Goal: Task Accomplishment & Management: Use online tool/utility

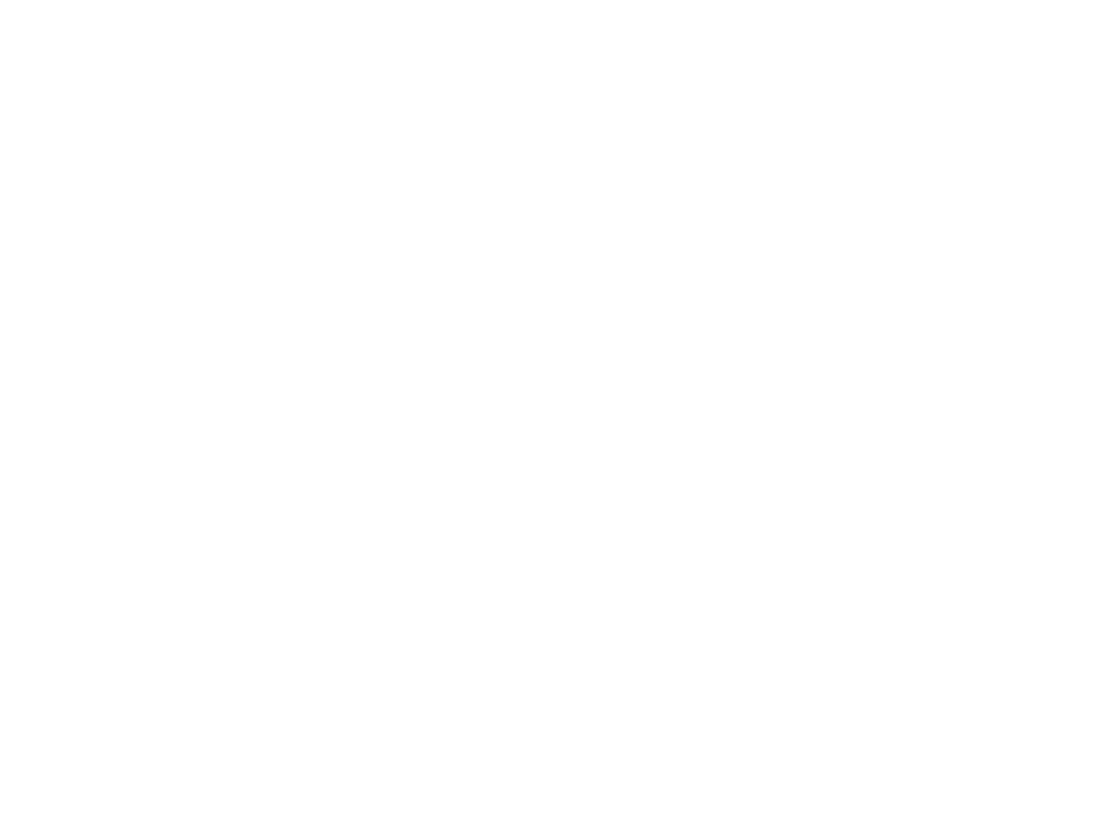
click at [17, 5] on div at bounding box center [556, 5] width 1102 height 0
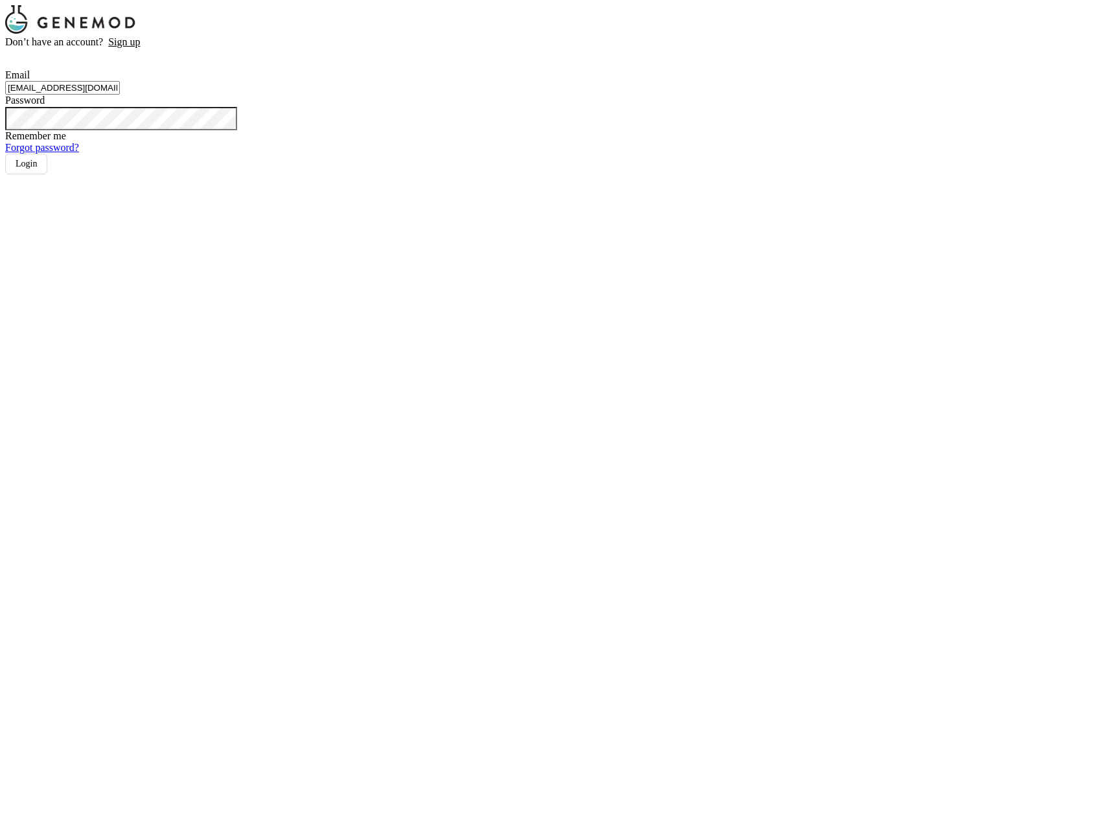
click at [301, 174] on div "Don’t have an account? Sign up Email [EMAIL_ADDRESS][DOMAIN_NAME] Password Reme…" at bounding box center [152, 105] width 295 height 138
click at [37, 168] on span "Login" at bounding box center [26, 164] width 21 height 10
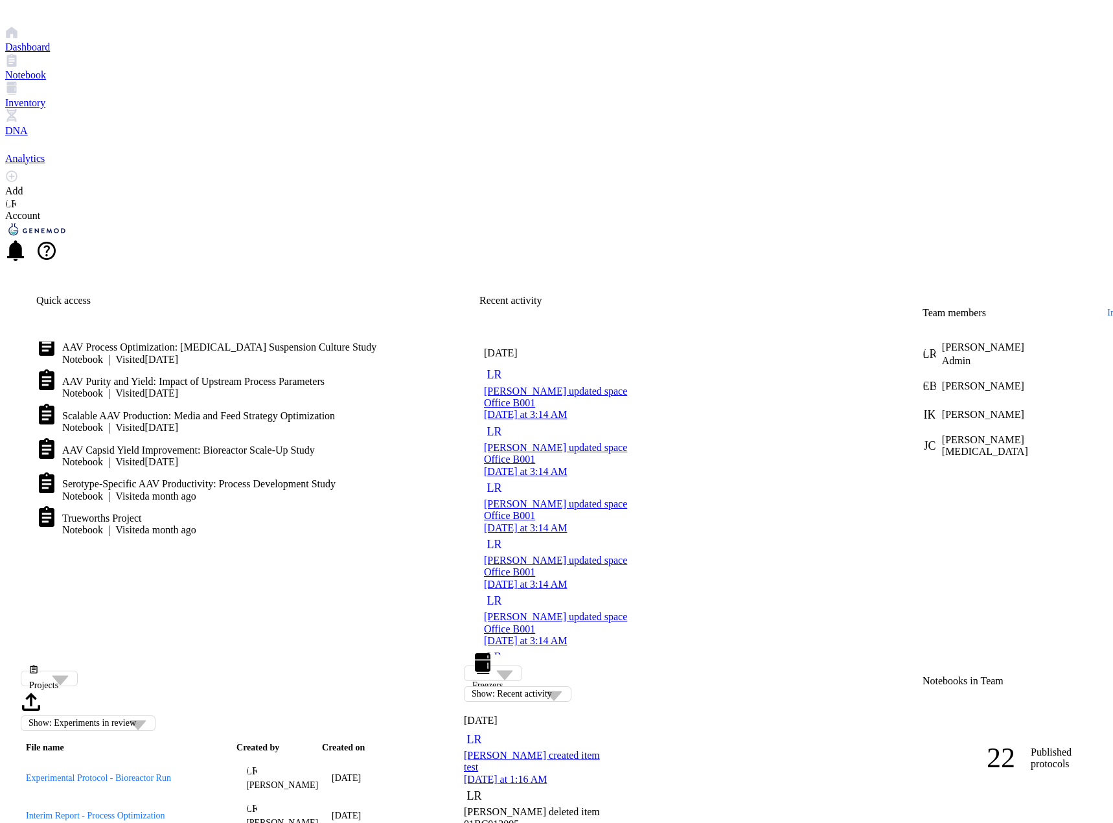
click at [32, 109] on div "Inventory" at bounding box center [556, 96] width 1102 height 28
click at [31, 109] on div "Inventory" at bounding box center [556, 103] width 1102 height 12
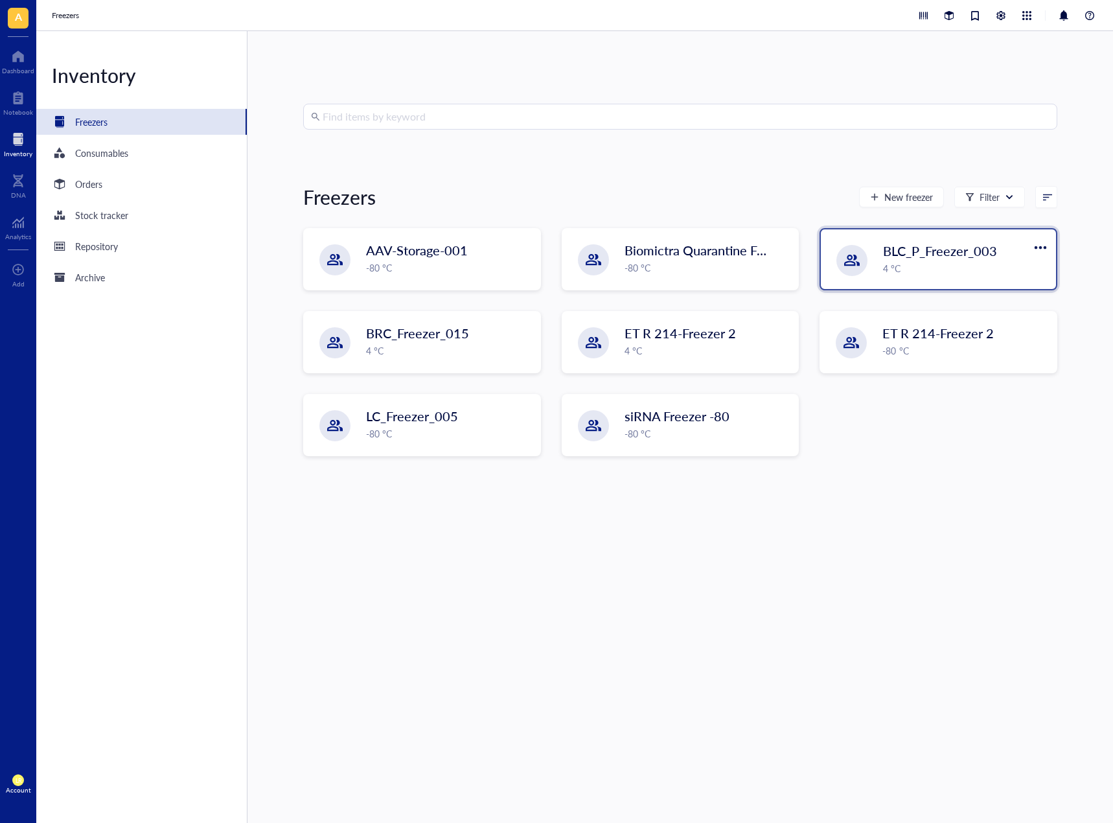
drag, startPoint x: 894, startPoint y: 433, endPoint x: 870, endPoint y: 271, distance: 164.3
click at [894, 433] on div "AAV-Storage-001 -80 °C Biomictra Quarantine Freezer - EQP019 -80 °C BLC_P_Freez…" at bounding box center [680, 352] width 754 height 249
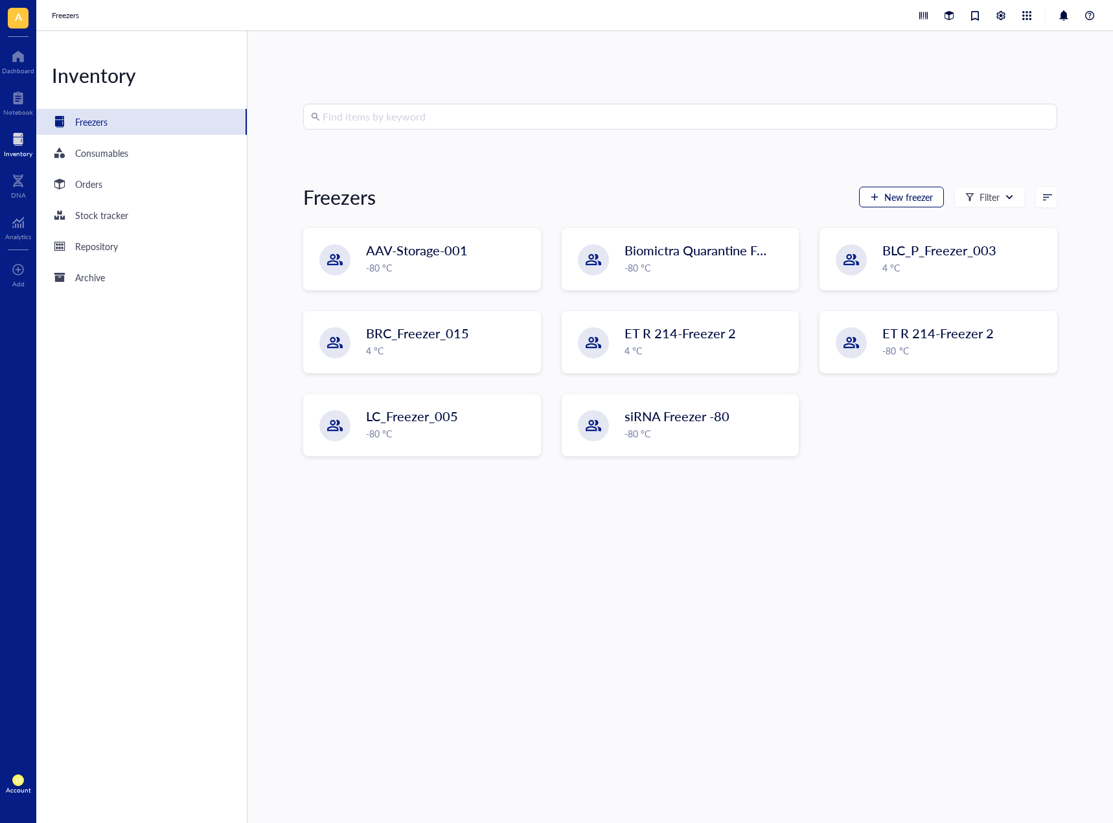
click at [884, 192] on span "New freezer" at bounding box center [908, 197] width 49 height 10
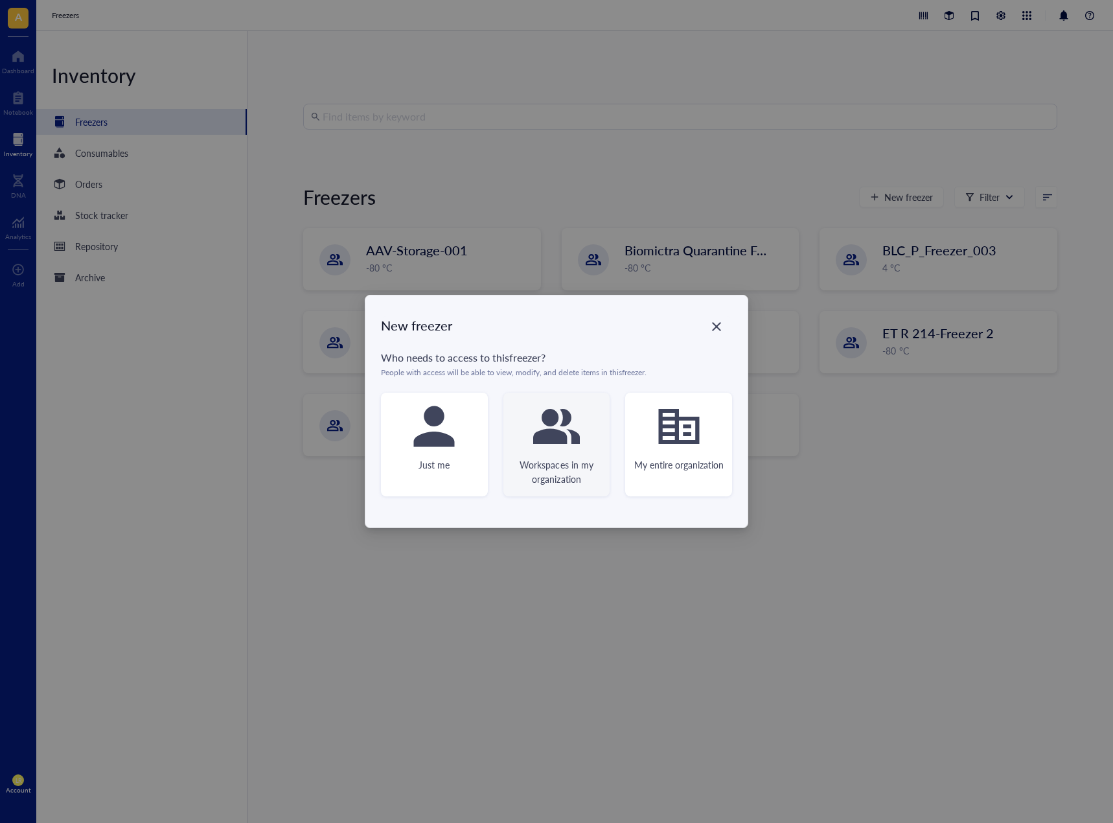
click at [531, 455] on div "Workspaces in my organization" at bounding box center [556, 444] width 107 height 104
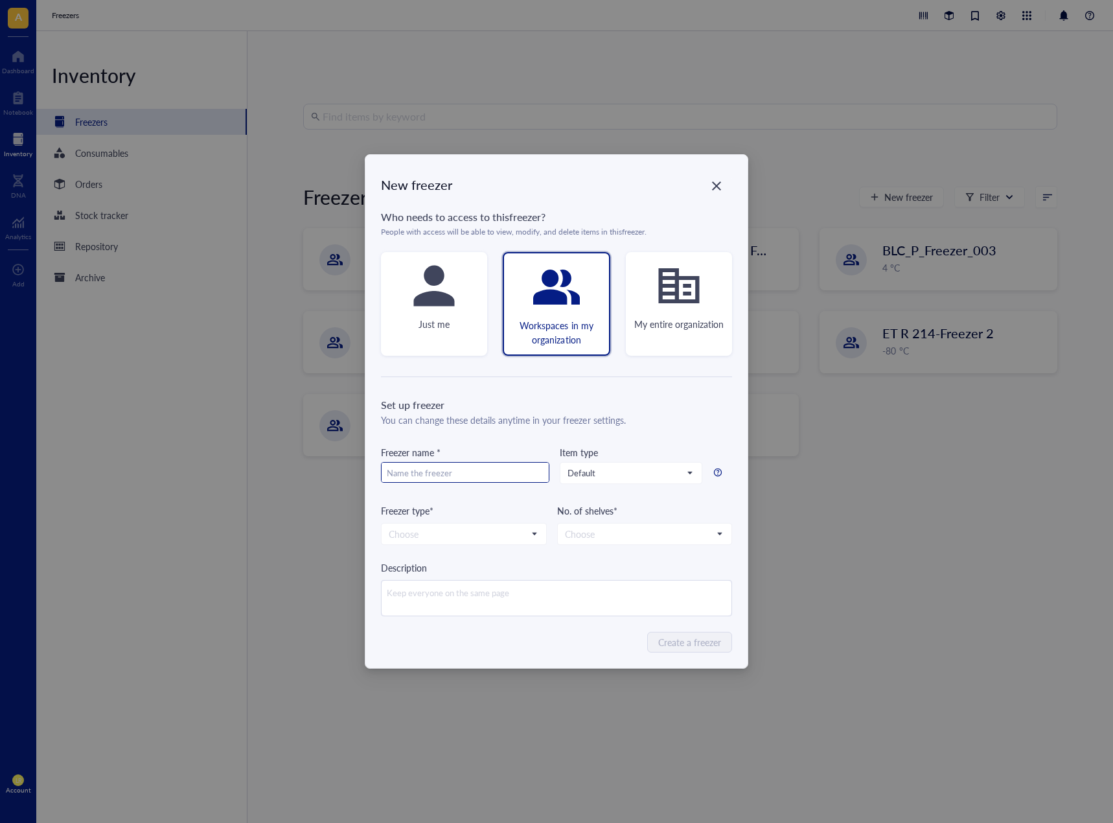
click at [498, 473] on input "text" at bounding box center [464, 472] width 167 height 21
type input "Freezer -80C"
click at [567, 562] on div "Description" at bounding box center [556, 567] width 351 height 14
click at [582, 535] on input "search" at bounding box center [639, 533] width 148 height 19
click at [594, 654] on div "6" at bounding box center [644, 661] width 158 height 14
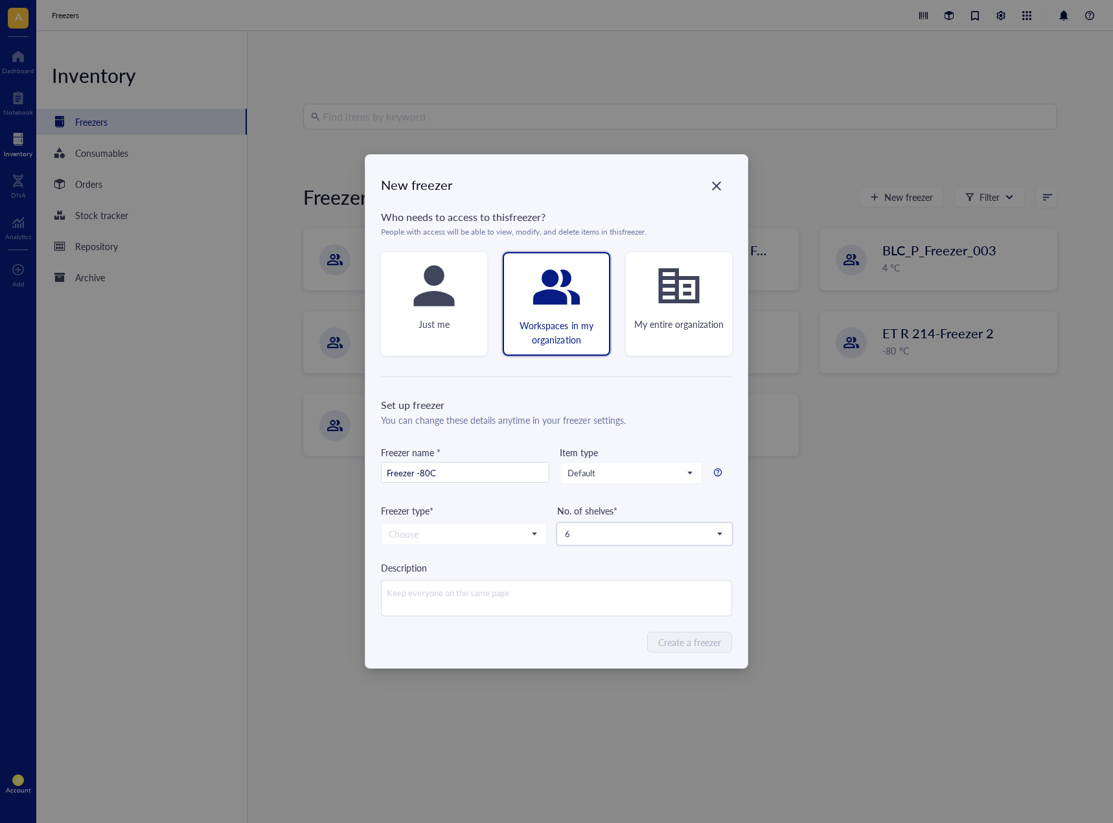
click at [601, 643] on div "Create a freezer" at bounding box center [556, 641] width 351 height 21
click at [469, 534] on input "search" at bounding box center [458, 533] width 139 height 19
click at [460, 560] on div "-80 °C" at bounding box center [463, 557] width 149 height 14
click at [516, 618] on div "New freezer Who needs to access to this freezer ? People with access will be ab…" at bounding box center [556, 411] width 382 height 513
click at [710, 643] on span "Create a freezer" at bounding box center [690, 642] width 63 height 14
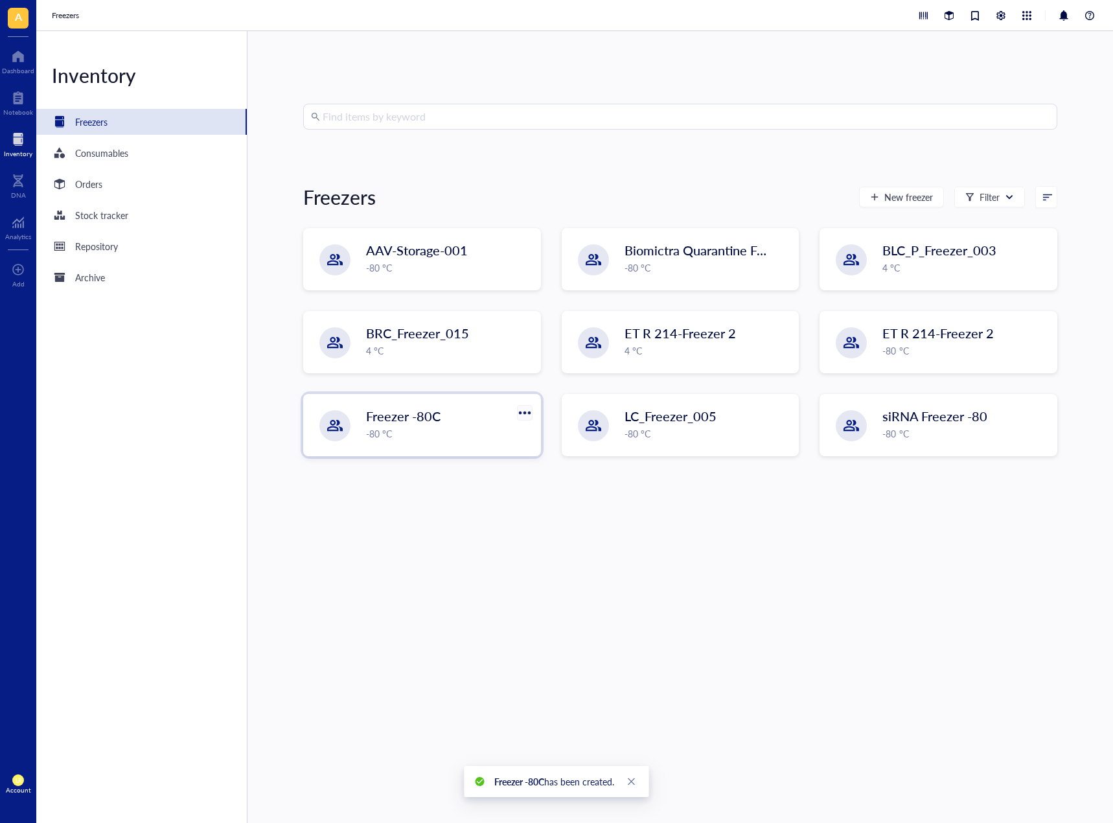
click at [527, 411] on div at bounding box center [524, 412] width 19 height 19
click at [544, 492] on div "Delete" at bounding box center [536, 498] width 25 height 12
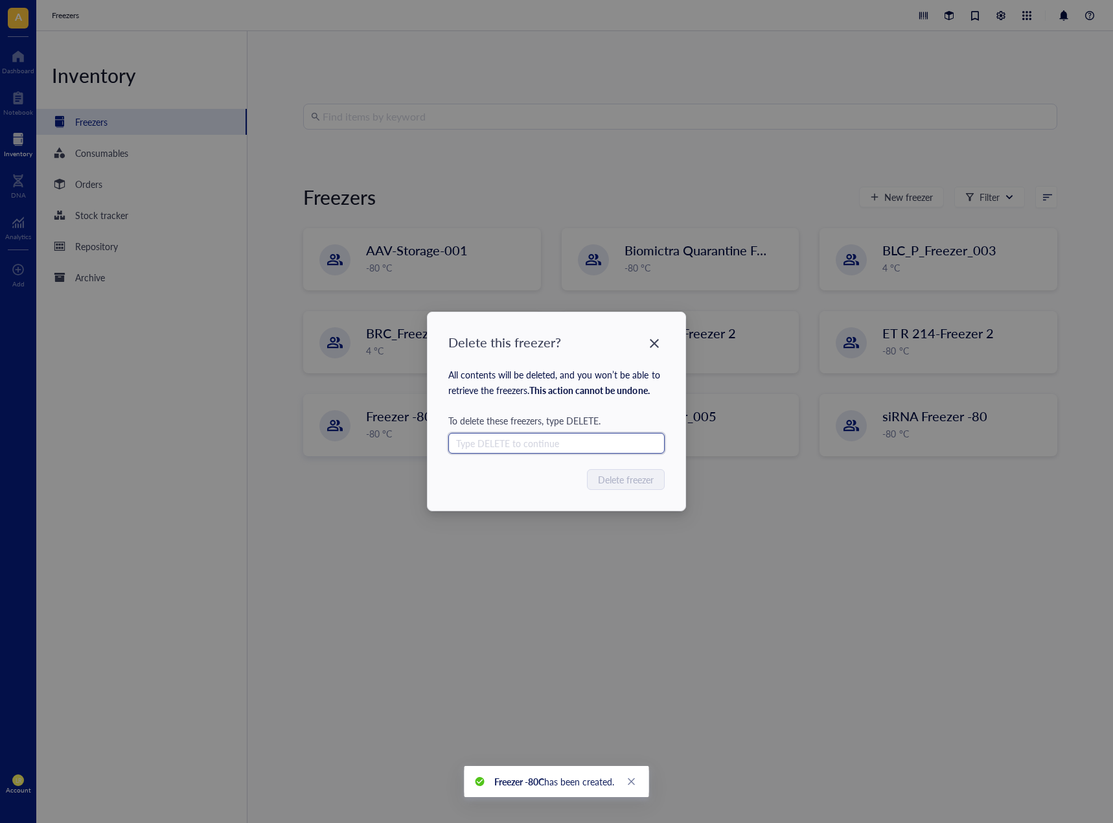
click at [624, 443] on input "text" at bounding box center [556, 443] width 216 height 21
type input "DELETE"
